Goal: Check status: Check status

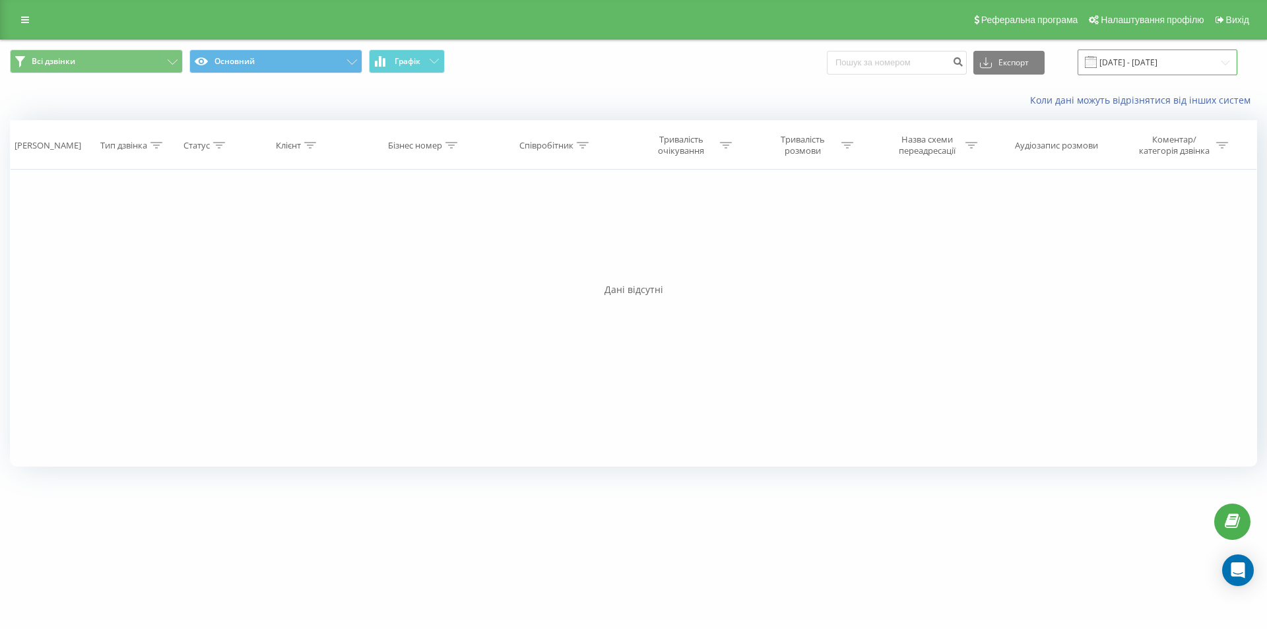
click at [1161, 56] on input "[DATE] - [DATE]" at bounding box center [1157, 62] width 160 height 26
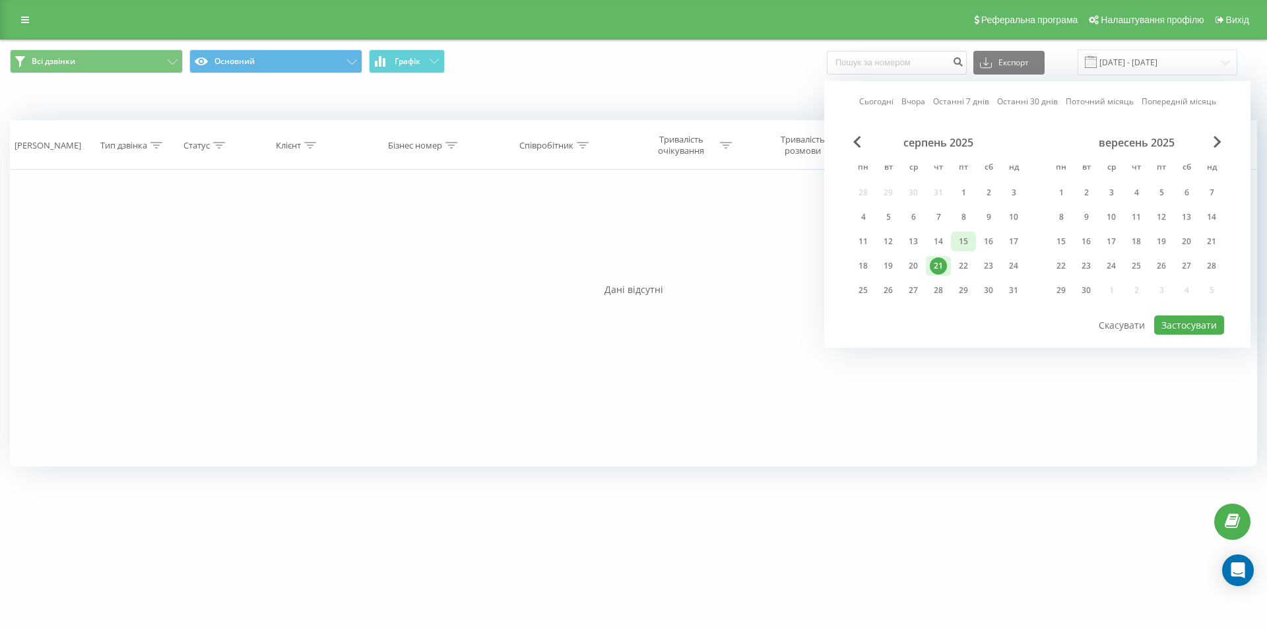
click at [963, 245] on div "15" at bounding box center [963, 241] width 17 height 17
click at [915, 265] on div "20" at bounding box center [913, 265] width 17 height 17
click at [1198, 325] on button "Застосувати" at bounding box center [1189, 324] width 70 height 19
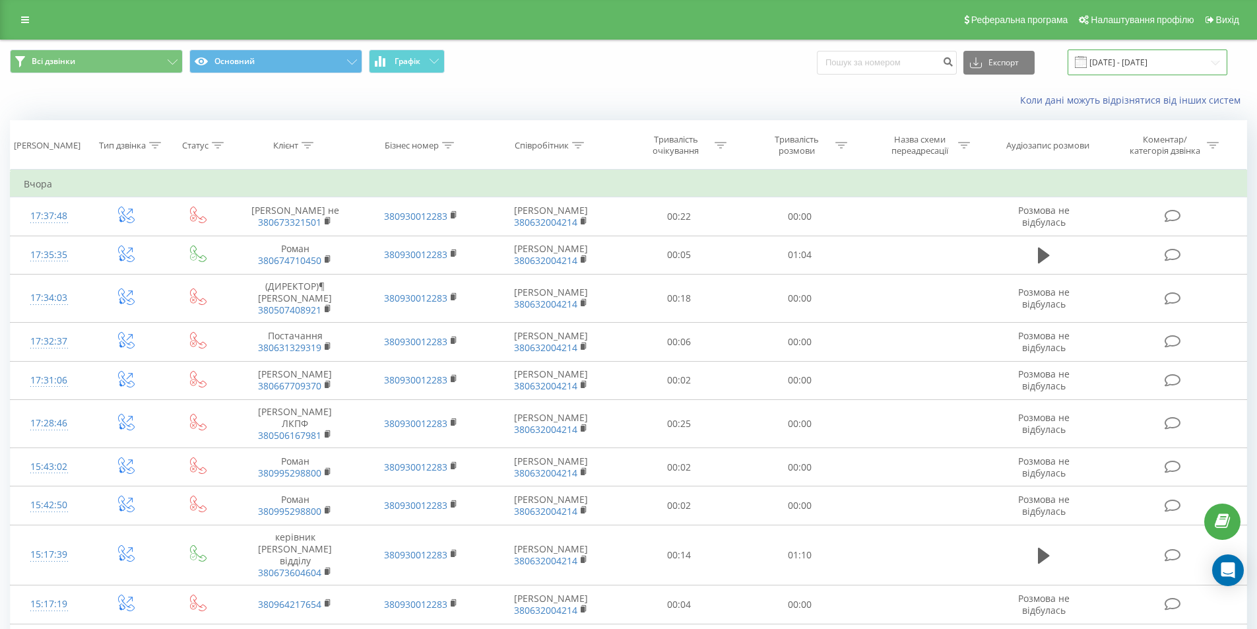
click at [1186, 51] on input "[DATE] - [DATE]" at bounding box center [1148, 62] width 160 height 26
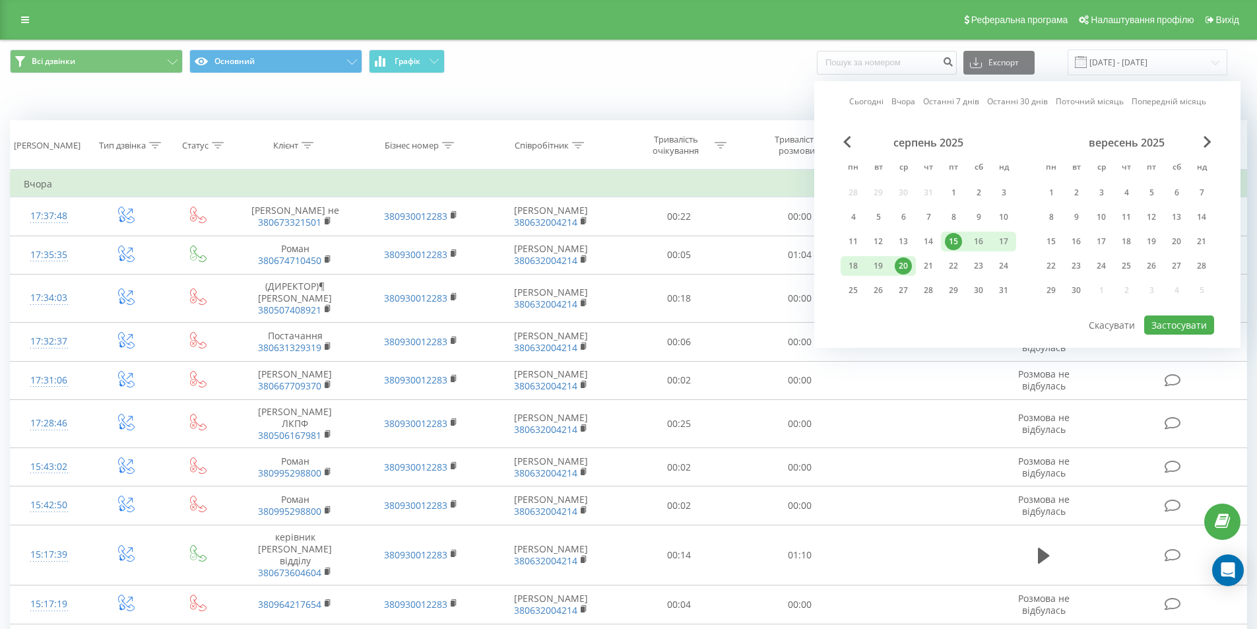
click at [1244, 65] on div "Всі дзвінки Основний Графік Експорт .csv .xls .xlsx [DATE] - [DATE] Сьогодні Вч…" at bounding box center [628, 62] width 1237 height 26
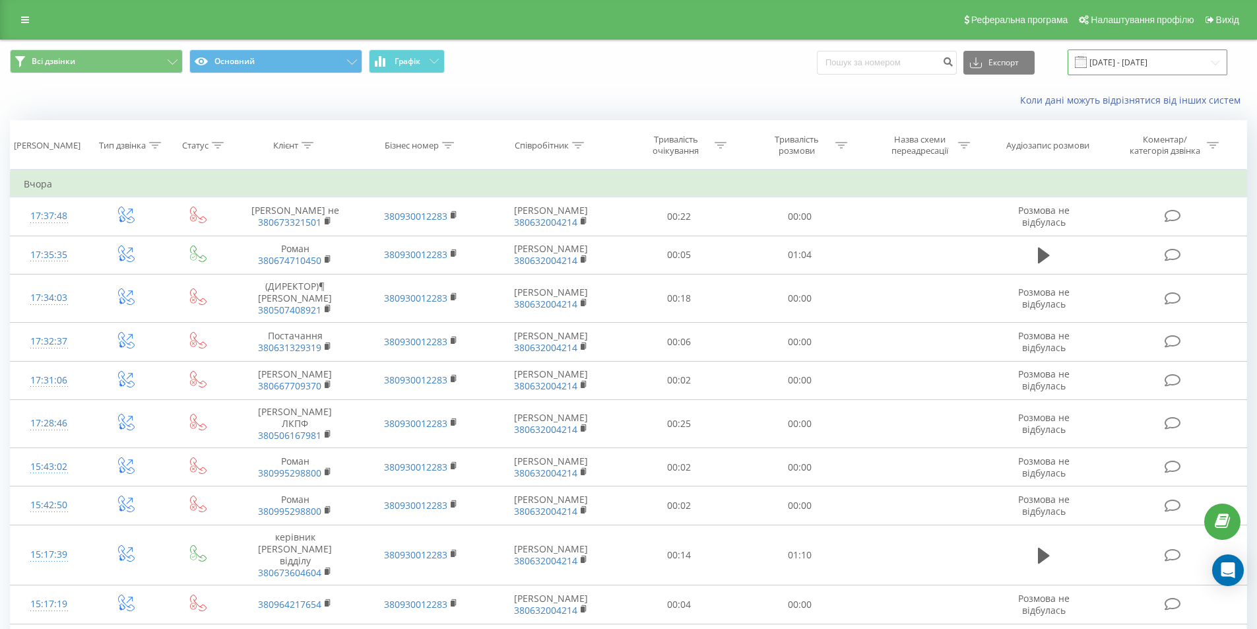
drag, startPoint x: 1266, startPoint y: 483, endPoint x: 1174, endPoint y: 54, distance: 438.7
click at [1174, 54] on input "[DATE] - [DATE]" at bounding box center [1148, 62] width 160 height 26
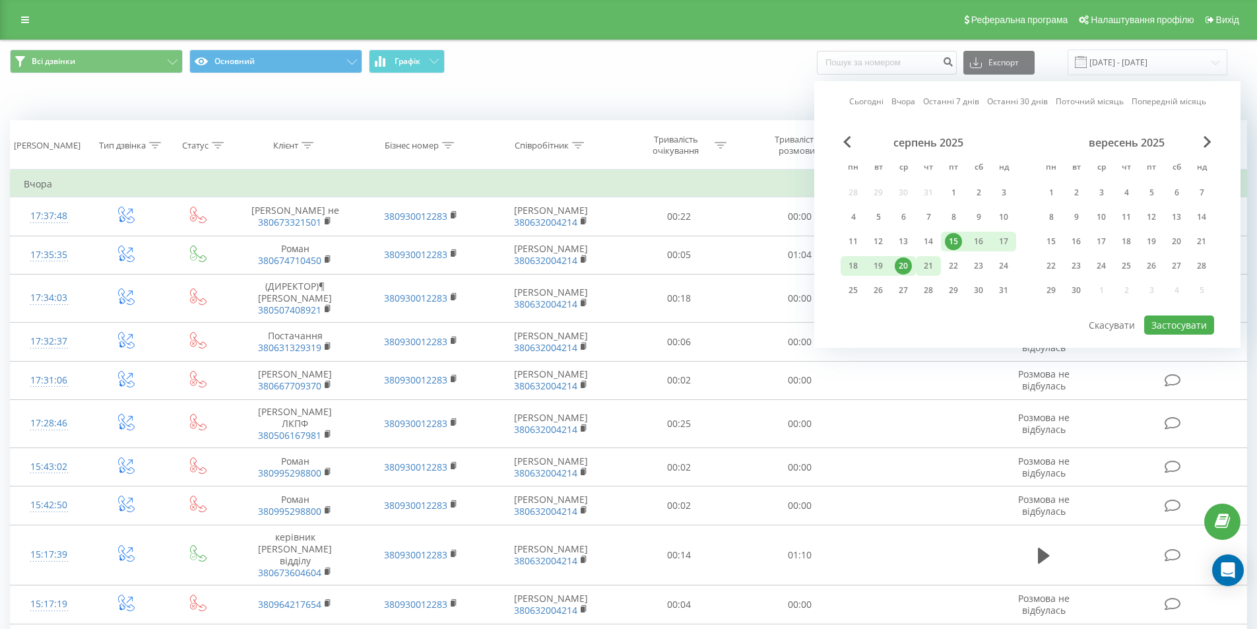
click at [937, 274] on div "21" at bounding box center [928, 266] width 25 height 20
click at [1186, 325] on button "Застосувати" at bounding box center [1179, 324] width 70 height 19
type input "[DATE] - [DATE]"
